Goal: Task Accomplishment & Management: Complete application form

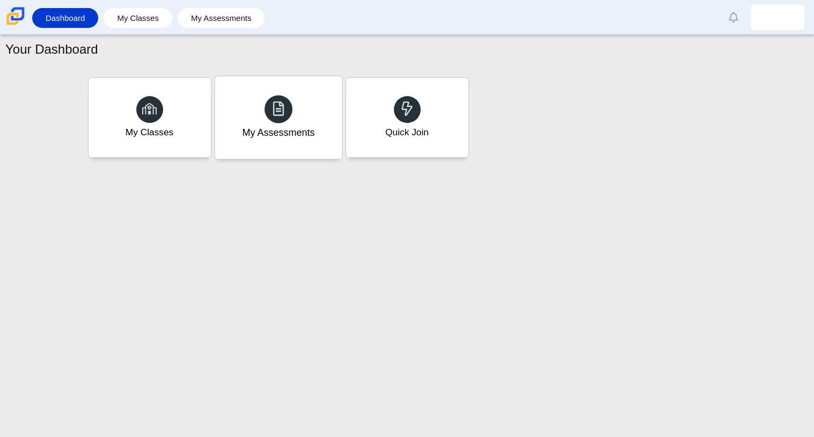
click at [251, 116] on div "My Assessments" at bounding box center [278, 117] width 127 height 83
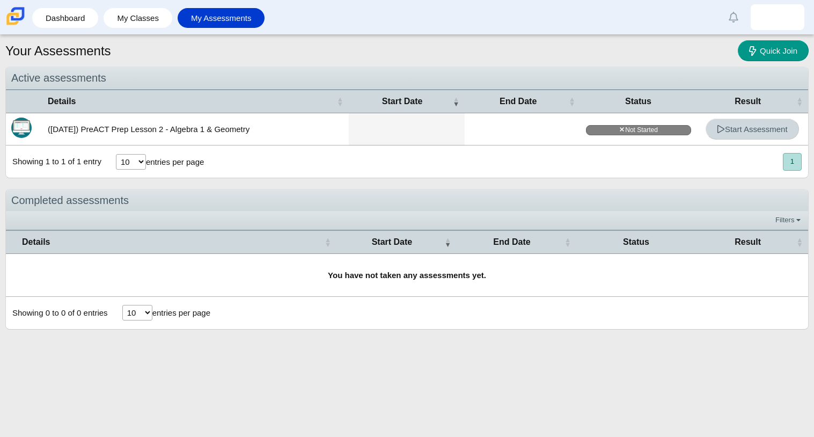
click at [751, 121] on link "Start Assessment" at bounding box center [751, 129] width 93 height 21
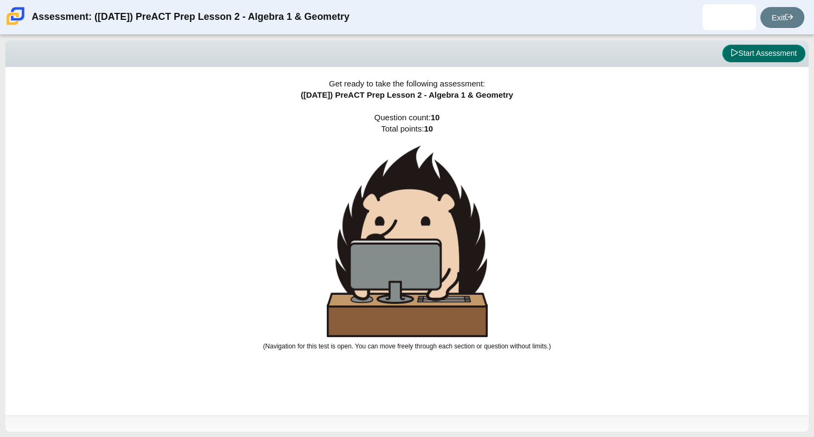
click at [770, 48] on button "Start Assessment" at bounding box center [763, 54] width 83 height 18
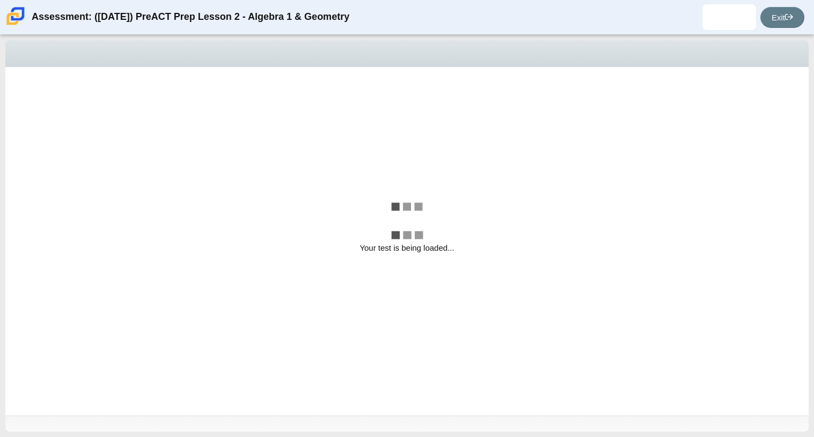
select select "bbf5d072-3e0b-44c4-9a12-6e7c9033f65b"
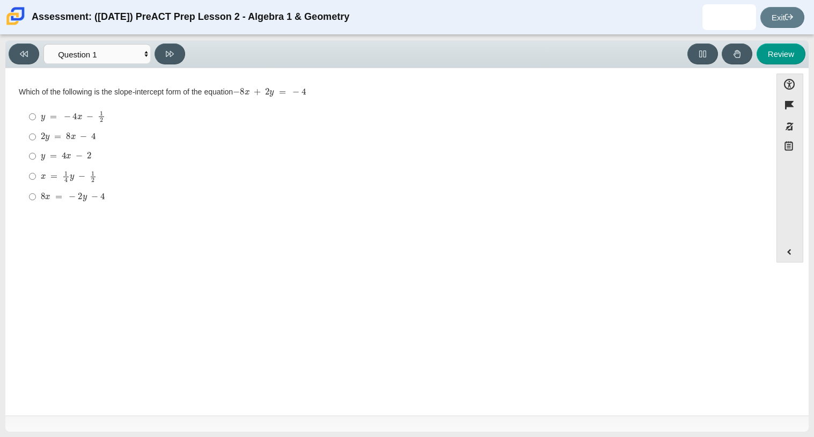
click at [93, 146] on label "2 y = 8 x − 4 2 y = 8 x − 4" at bounding box center [388, 136] width 735 height 19
click at [36, 146] on input "2 y = 8 x − 4 2 y = 8 x − 4" at bounding box center [32, 136] width 7 height 19
radio input "true"
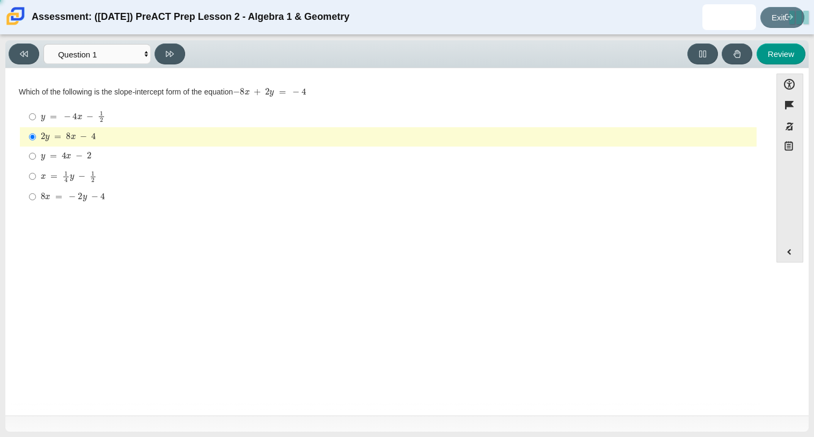
click at [90, 173] on mjx-frac "Assessment items" at bounding box center [93, 176] width 7 height 11
click at [36, 173] on input "x = 1 4 y − 1 2 x = 1 4 y − 1 2" at bounding box center [32, 176] width 7 height 21
radio input "true"
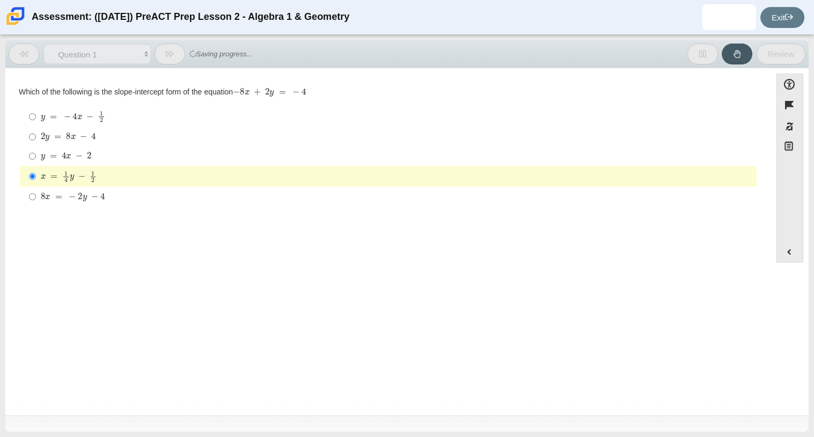
click at [88, 135] on mjx-math "Assessment items" at bounding box center [68, 137] width 55 height 9
click at [36, 135] on input "2 y = 8 x − 4 2 y = 8 x − 4" at bounding box center [32, 136] width 7 height 19
radio input "true"
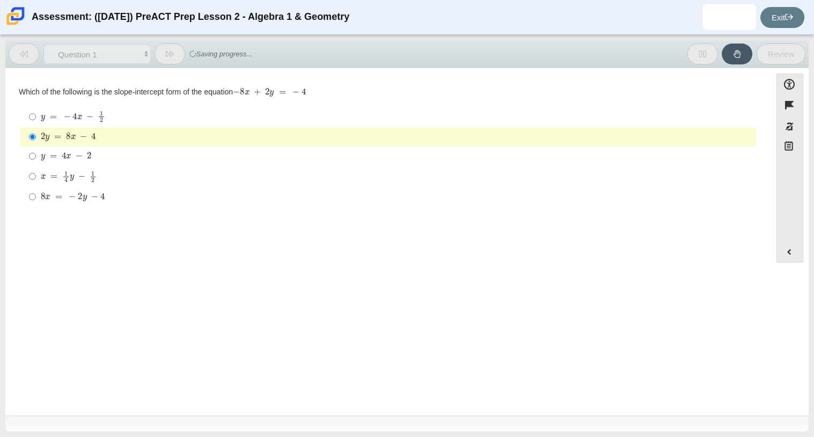
click at [567, 240] on div "Question Which of the following is the slope-intercept form of the equation − 8…" at bounding box center [388, 243] width 755 height 335
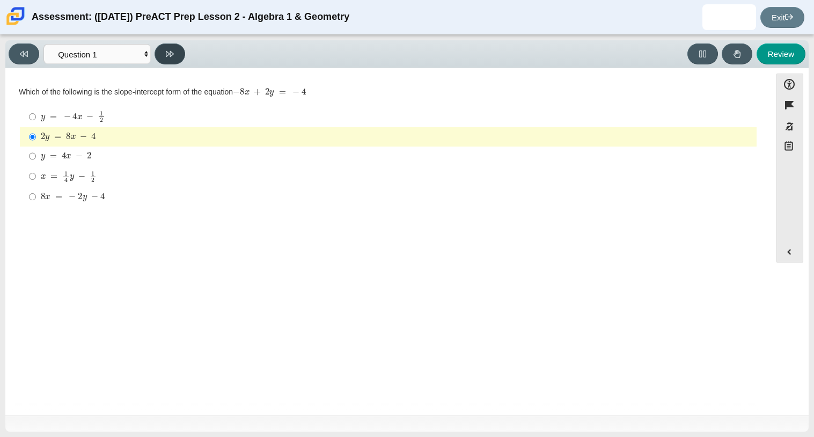
click at [173, 61] on button at bounding box center [169, 53] width 31 height 21
select select "ed62e223-81bd-4cbf-ab48-ab975844bd1f"
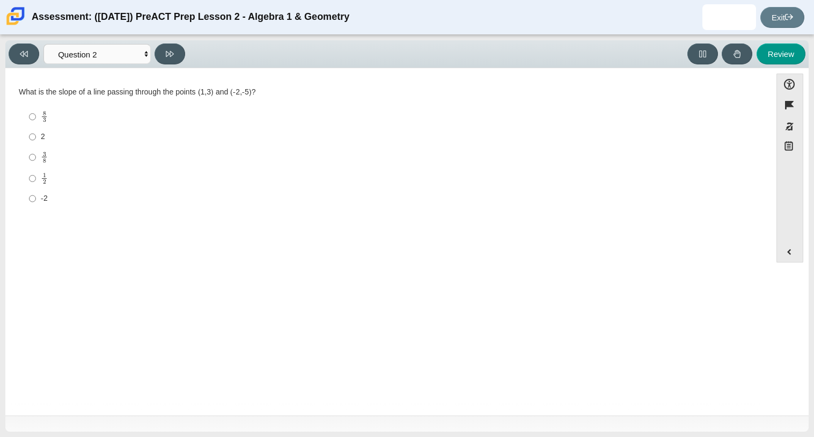
click at [27, 164] on label "3 8 3 eighths" at bounding box center [388, 156] width 735 height 21
click at [29, 164] on input "3 8 3 eighths" at bounding box center [32, 156] width 7 height 21
radio input "true"
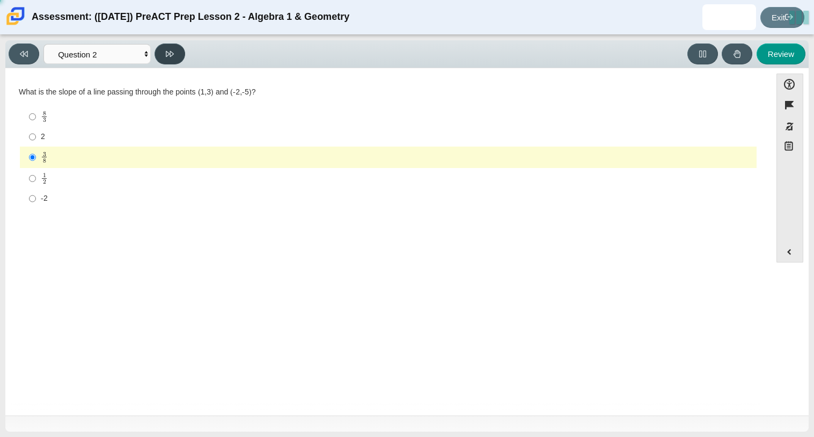
click at [176, 44] on button at bounding box center [169, 53] width 31 height 21
select select "97f4f5fa-a52e-4fed-af51-565bfcdf47cb"
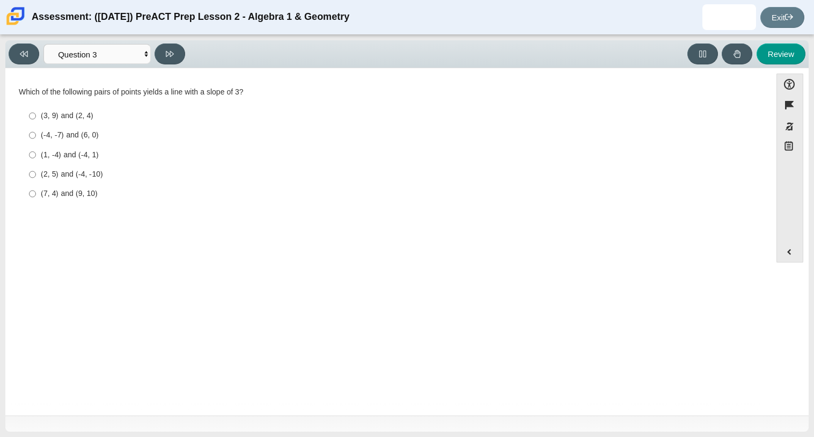
click at [66, 191] on div "(7, 4) and (9, 10)" at bounding box center [396, 193] width 711 height 11
click at [36, 191] on input "(7, 4) and (9, 10) (7, 4) and (9, 10)" at bounding box center [32, 193] width 7 height 19
radio input "true"
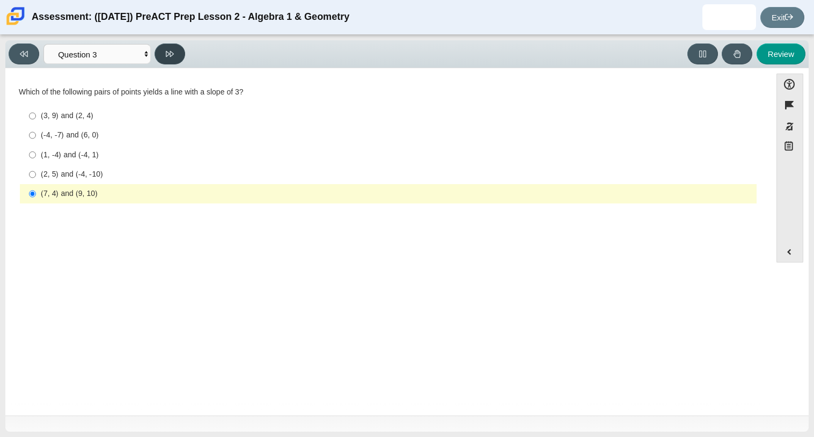
click at [174, 52] on button at bounding box center [169, 53] width 31 height 21
select select "89427bb7-e313-4f00-988f-8b8255897029"
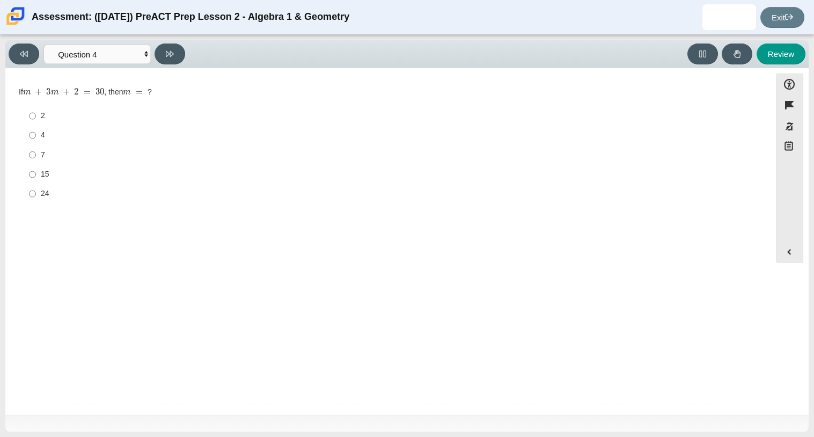
click at [39, 154] on label "7 7" at bounding box center [388, 154] width 735 height 19
click at [36, 154] on input "7 7" at bounding box center [32, 154] width 7 height 19
radio input "true"
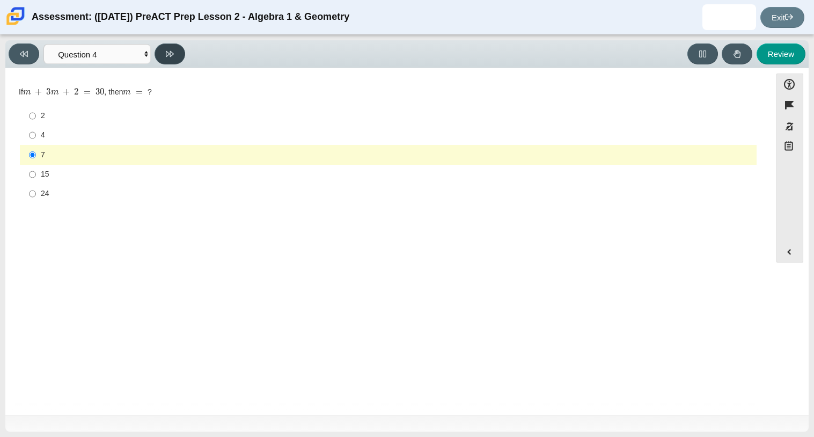
click at [176, 62] on button at bounding box center [169, 53] width 31 height 21
select select "489dcffd-4e6a-49cf-a9d6-ad1d4a911a4e"
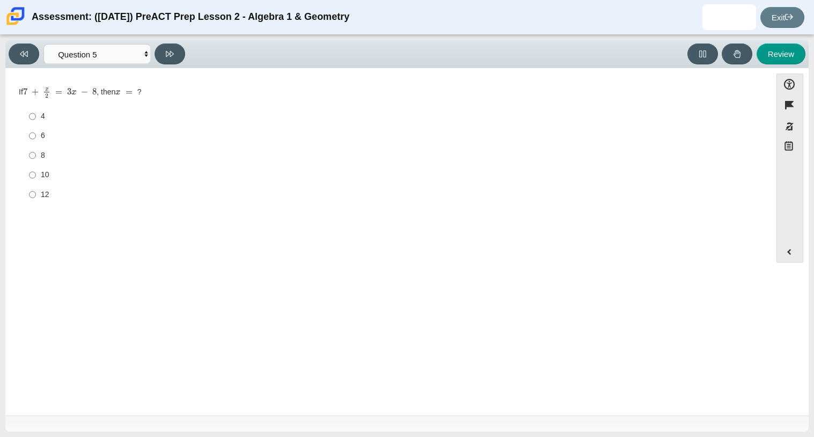
click at [51, 123] on label "4 4" at bounding box center [388, 116] width 735 height 19
click at [36, 123] on input "4 4" at bounding box center [32, 116] width 7 height 19
radio input "true"
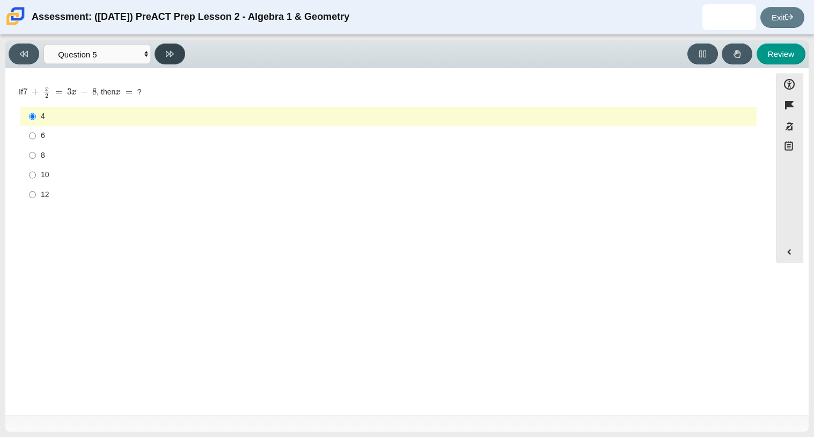
click at [173, 50] on icon at bounding box center [170, 54] width 8 height 8
select select "210571de-36a6-4d8e-a361-ceff8ef801dc"
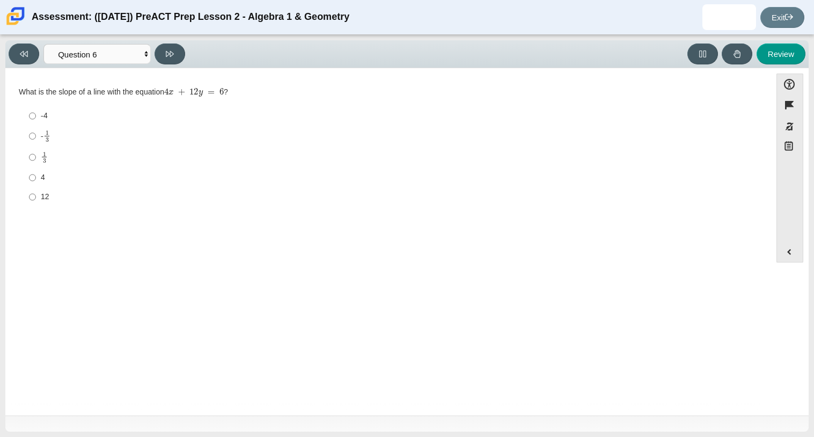
click at [48, 181] on div "4" at bounding box center [396, 177] width 711 height 11
click at [36, 181] on input "4 4" at bounding box center [32, 177] width 7 height 19
radio input "true"
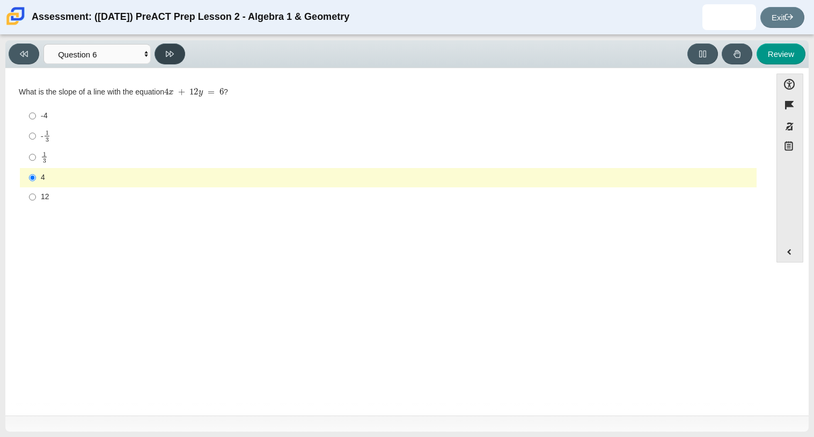
click at [170, 48] on button at bounding box center [169, 53] width 31 height 21
select select "ec95ace6-bebc-42b8-9428-40567494d4da"
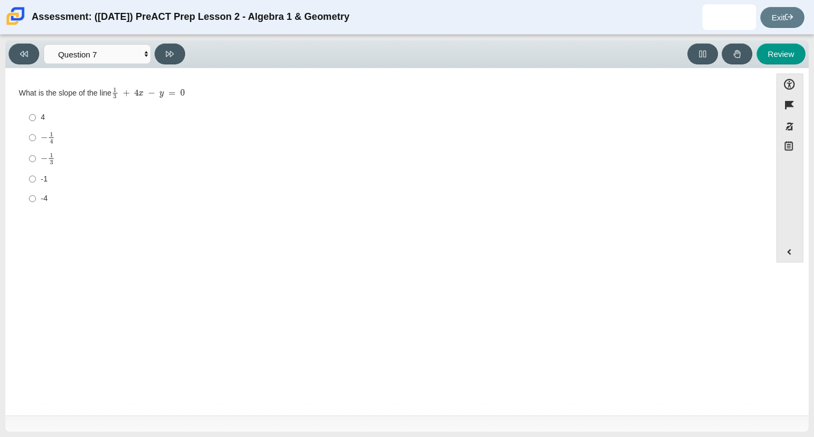
click at [42, 109] on label "4 4" at bounding box center [388, 117] width 735 height 19
click at [36, 109] on input "4 4" at bounding box center [32, 117] width 7 height 19
radio input "true"
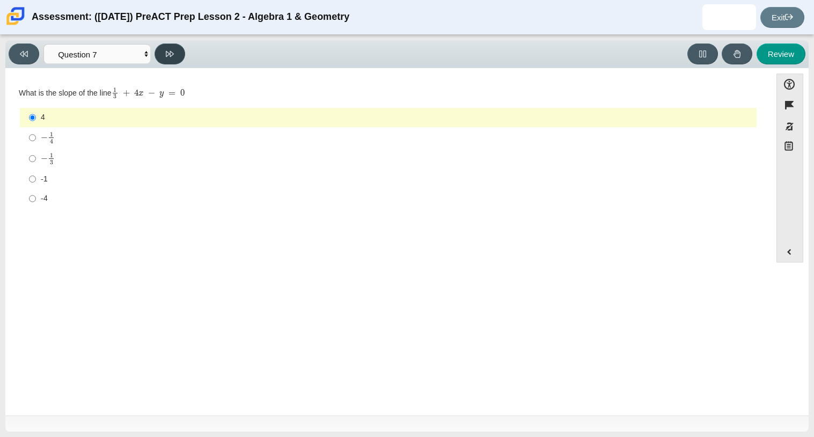
click at [173, 52] on icon at bounding box center [170, 54] width 8 height 6
select select "ce81fe10-bf29-4b5e-8bd7-4f47f2fed4d8"
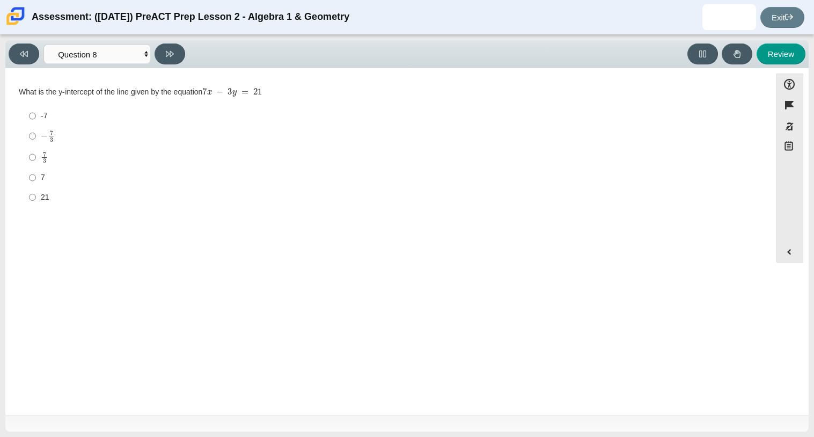
click at [46, 198] on div "21" at bounding box center [396, 197] width 711 height 11
click at [36, 198] on input "21 21" at bounding box center [32, 196] width 7 height 19
radio input "true"
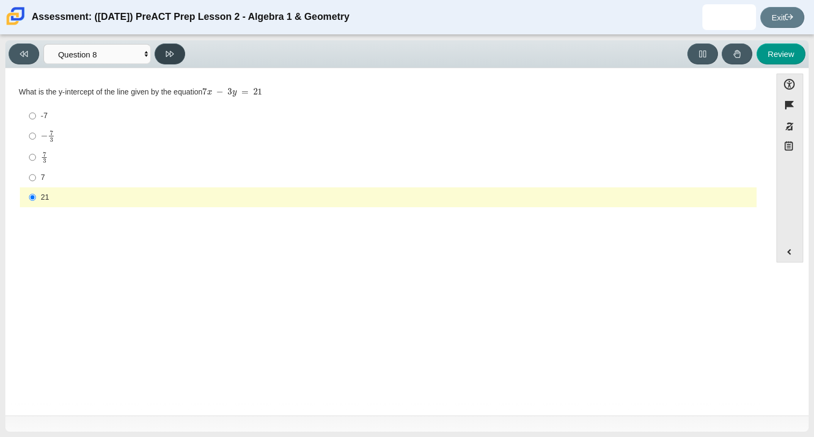
click at [175, 58] on button at bounding box center [169, 53] width 31 height 21
select select "14773eaf-2ca1-47ae-afe7-a624a56f34b3"
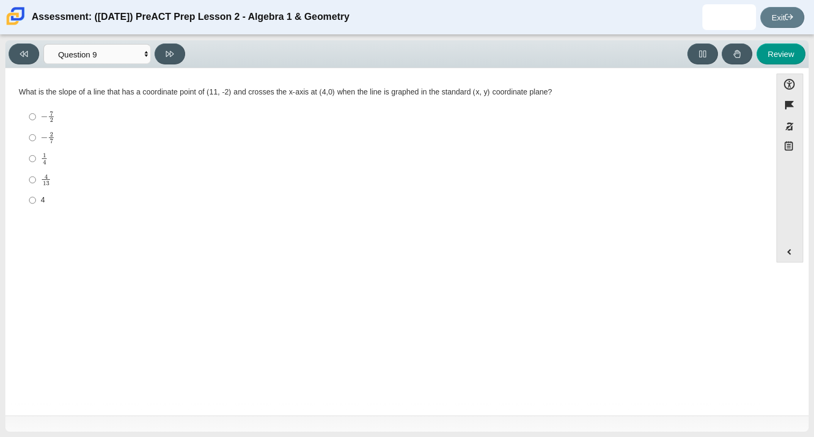
click at [50, 148] on label "− 2 7 negative 2 sevenths" at bounding box center [388, 137] width 735 height 21
click at [36, 148] on input "− 2 7 negative 2 sevenths" at bounding box center [32, 137] width 7 height 21
radio input "true"
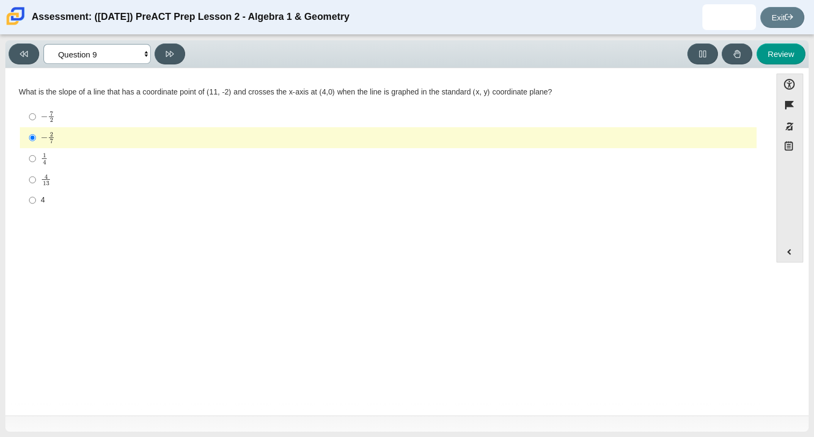
click at [141, 51] on select "Questions Question 1 Question 2 Question 3 Question 4 Question 5 Question 6 Que…" at bounding box center [96, 54] width 107 height 20
click at [140, 51] on select "Questions Question 1 Question 2 Question 3 Question 4 Question 5 Question 6 Que…" at bounding box center [96, 54] width 107 height 20
click at [163, 56] on button at bounding box center [169, 53] width 31 height 21
select select "96b71634-eacb-4f7e-8aef-411727d9bcba"
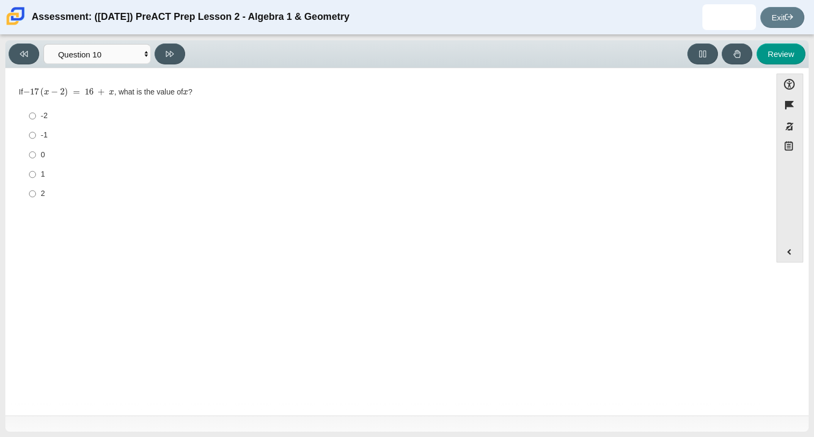
click at [47, 111] on div "-2" at bounding box center [396, 116] width 711 height 11
click at [36, 111] on input "-2 -2" at bounding box center [32, 115] width 7 height 19
radio input "true"
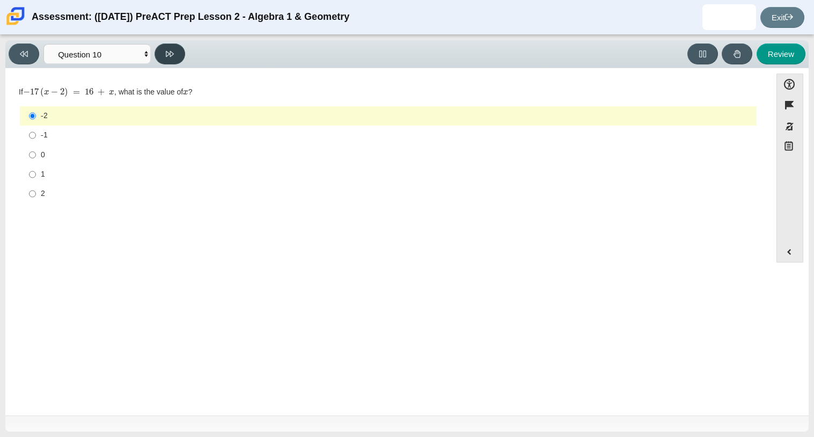
click at [173, 50] on icon at bounding box center [170, 54] width 8 height 8
select select "review"
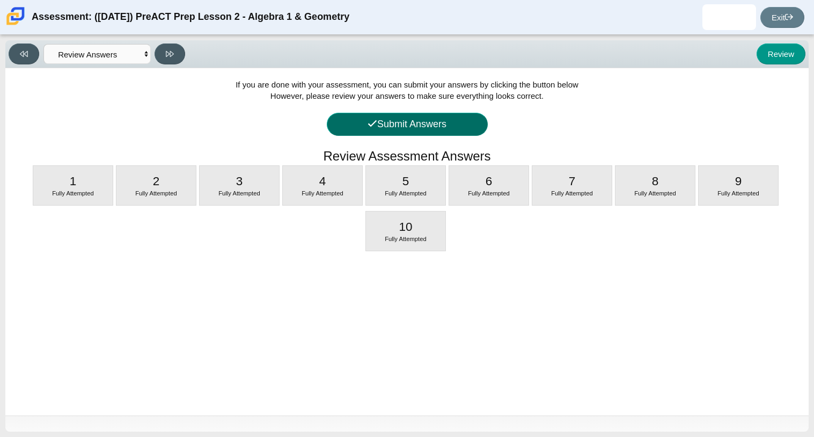
click at [393, 129] on button "Submit Answers" at bounding box center [407, 124] width 161 height 23
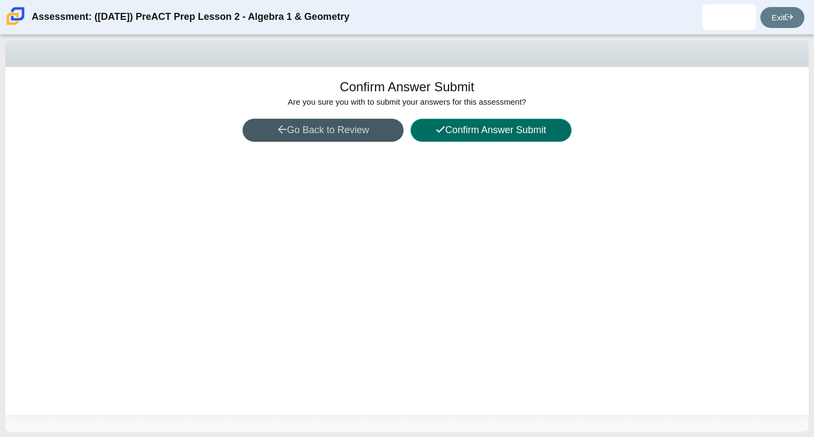
click at [478, 129] on button "Confirm Answer Submit" at bounding box center [490, 130] width 161 height 23
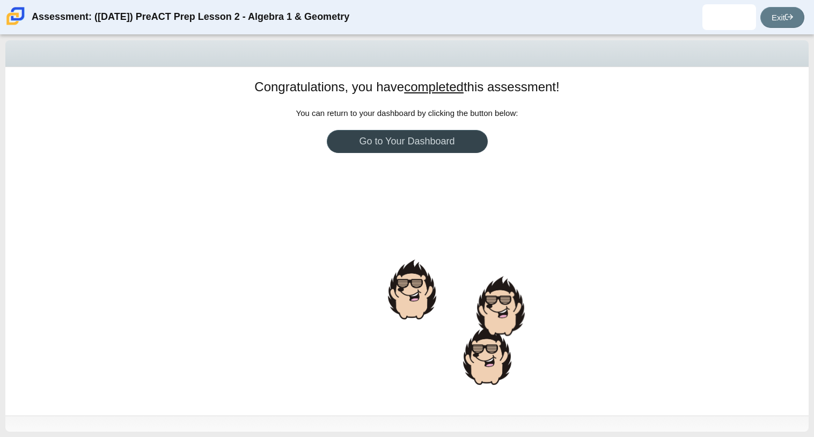
click at [389, 137] on link "Go to Your Dashboard" at bounding box center [407, 141] width 161 height 23
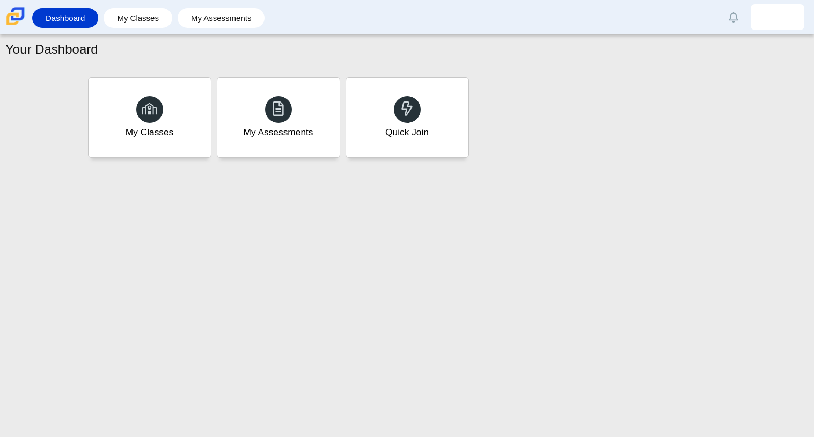
click at [813, 427] on div "Your Dashboard My Classes My Assessments Quick Join" at bounding box center [407, 236] width 814 height 402
click at [797, 436] on div "Your Dashboard My Classes My Assessments Quick Join" at bounding box center [407, 236] width 814 height 402
